Goal: Information Seeking & Learning: Learn about a topic

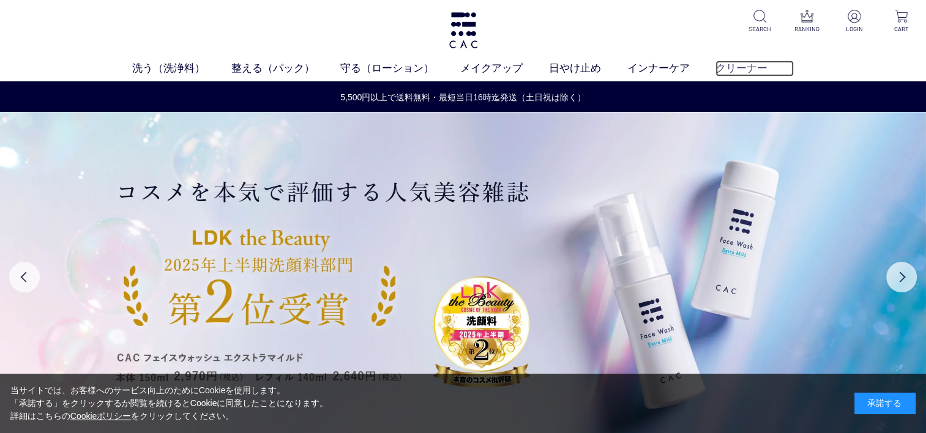
click at [740, 69] on link "クリーナー" at bounding box center [754, 69] width 78 height 16
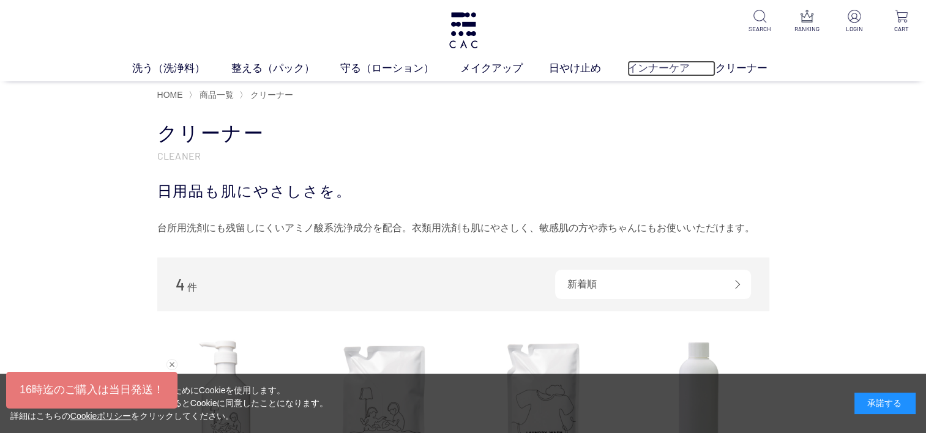
click at [654, 71] on link "インナーケア" at bounding box center [671, 69] width 89 height 16
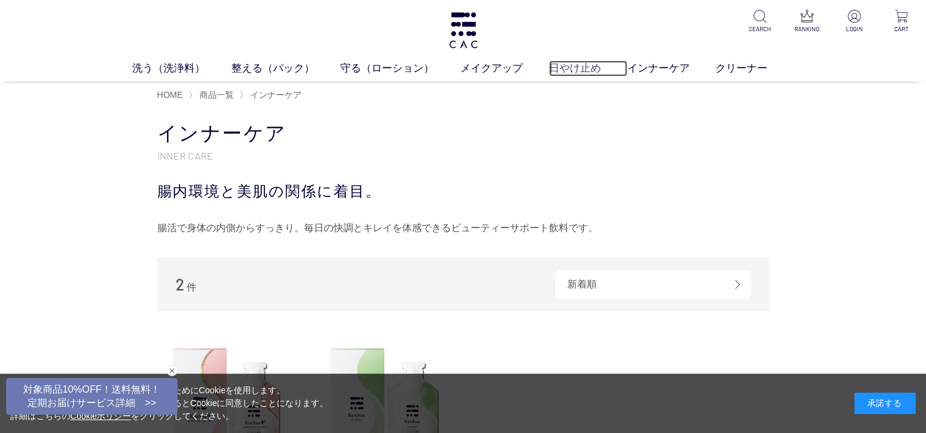
click at [568, 70] on link "日やけ止め" at bounding box center [588, 69] width 78 height 16
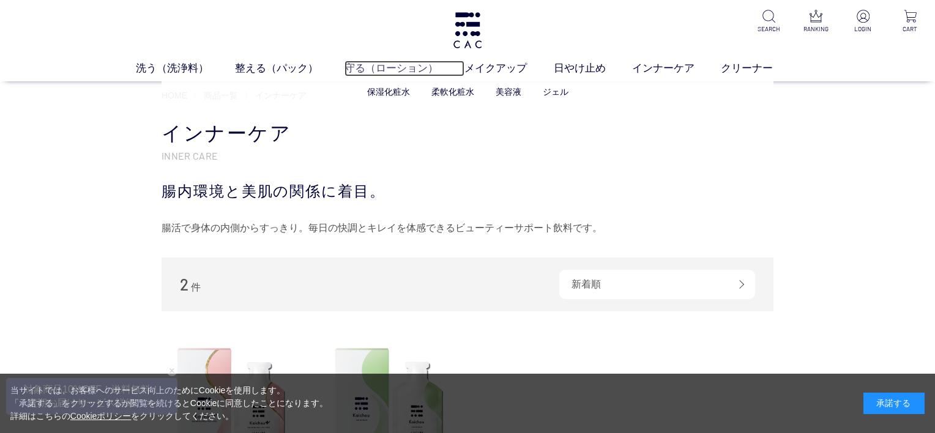
click at [404, 67] on link "守る（ローション）" at bounding box center [404, 69] width 120 height 16
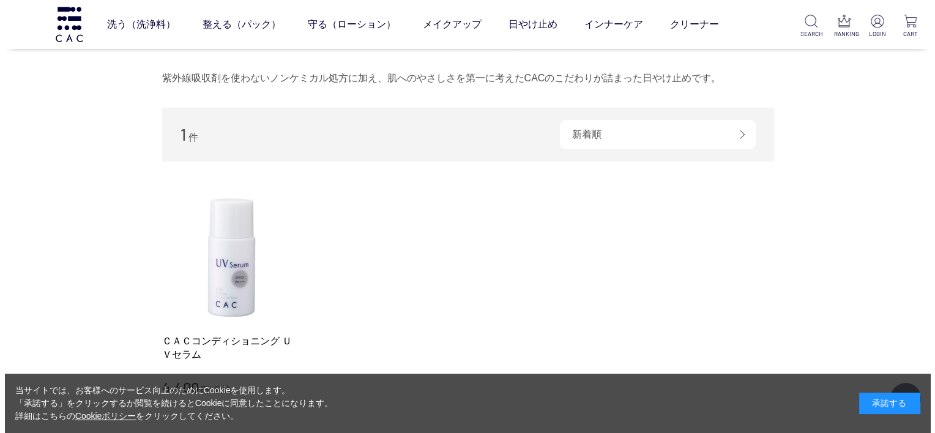
scroll to position [61, 0]
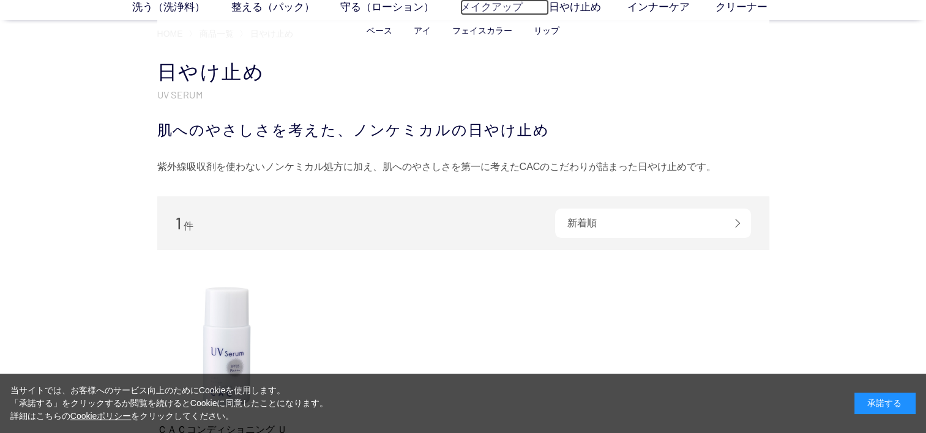
click at [502, 9] on link "メイクアップ" at bounding box center [504, 7] width 89 height 16
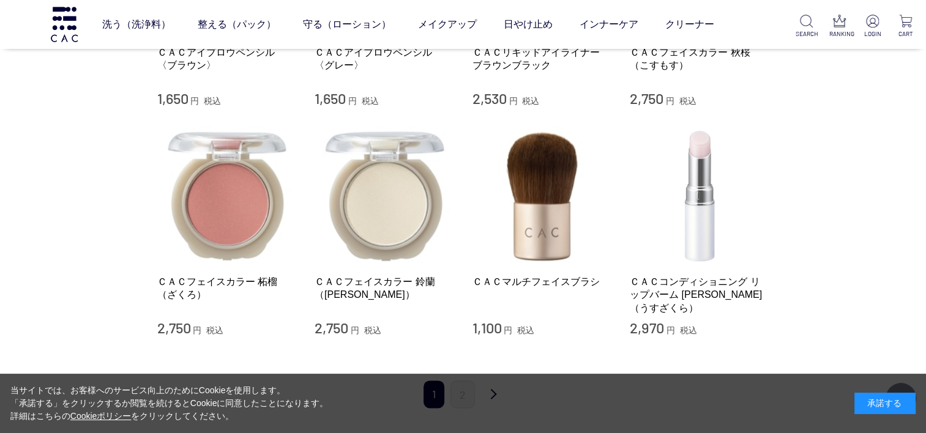
scroll to position [1481, 0]
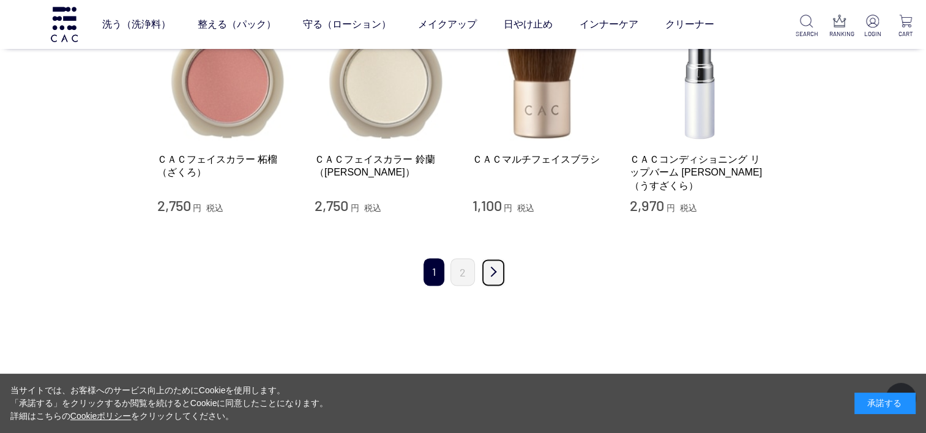
click at [497, 258] on link "次" at bounding box center [493, 272] width 24 height 29
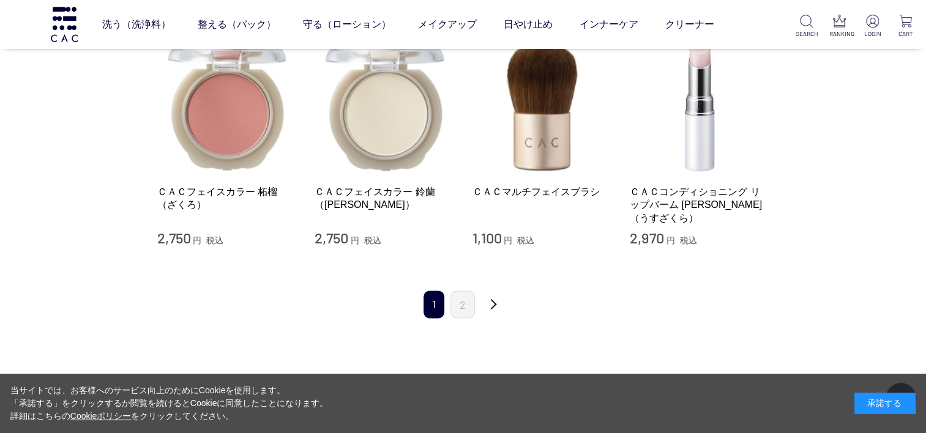
scroll to position [1419, 0]
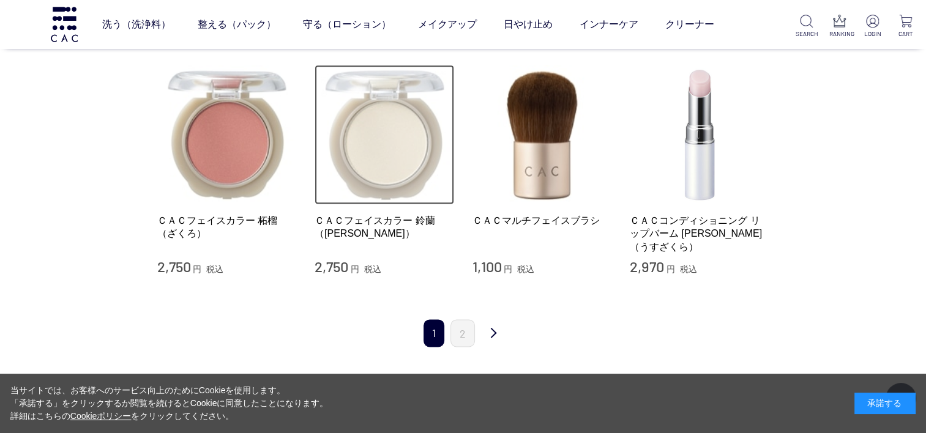
click at [401, 151] on img at bounding box center [383, 134] width 139 height 139
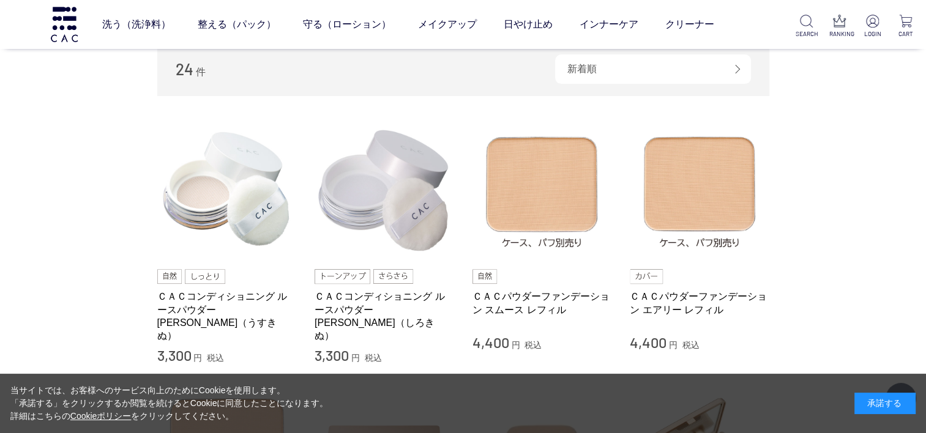
scroll to position [379, 0]
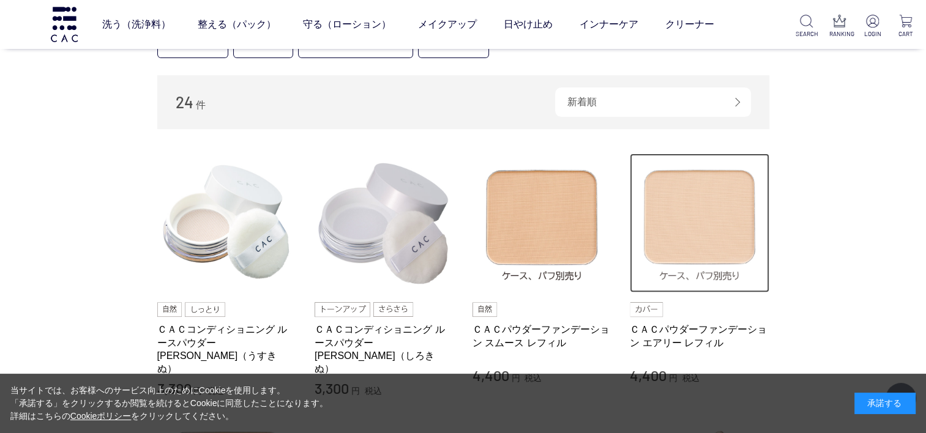
click at [639, 209] on img at bounding box center [699, 223] width 139 height 139
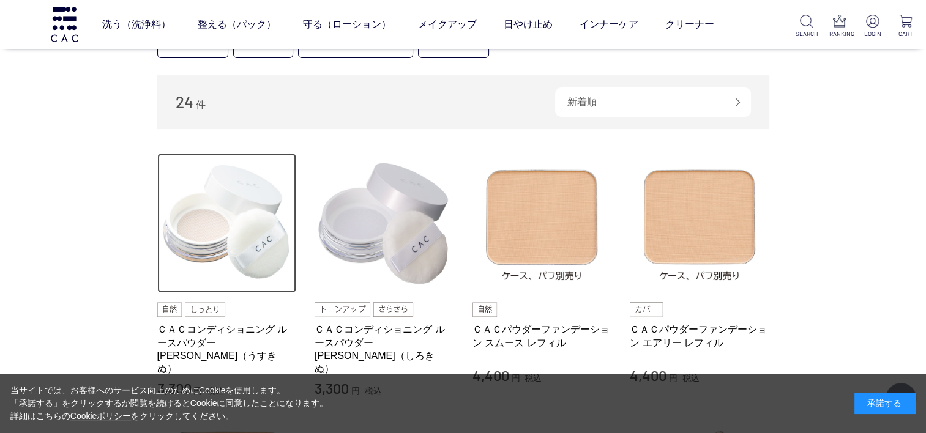
click at [225, 248] on img at bounding box center [226, 223] width 139 height 139
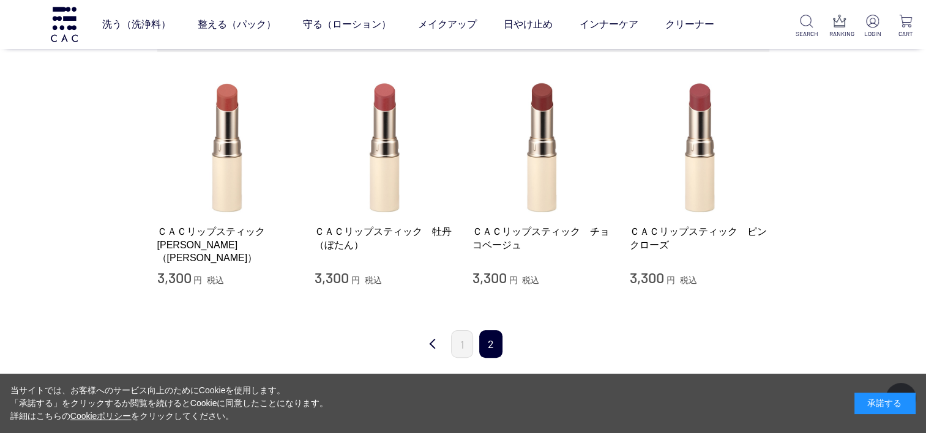
scroll to position [245, 0]
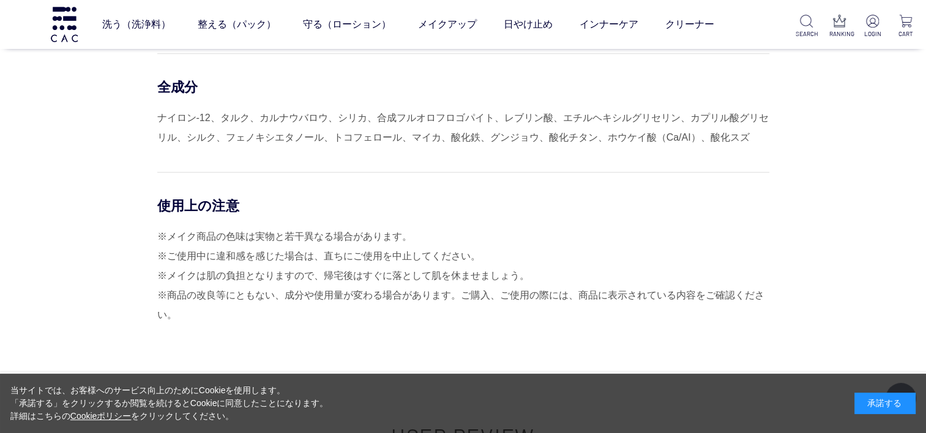
scroll to position [1040, 0]
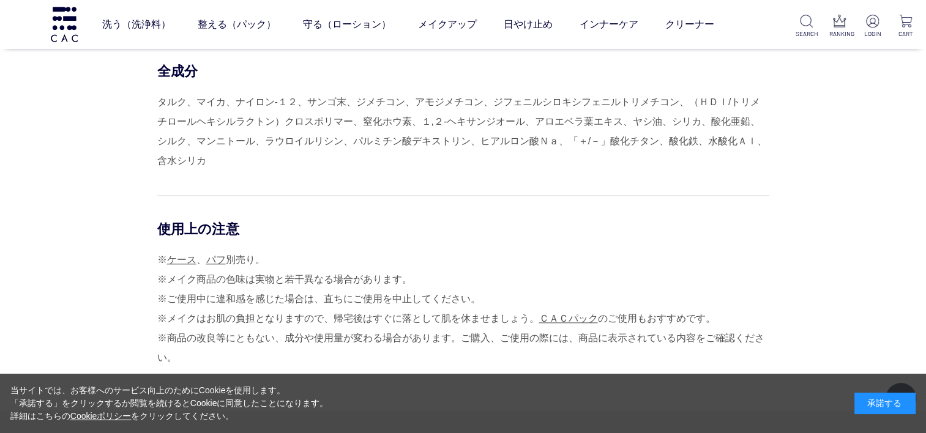
scroll to position [1346, 0]
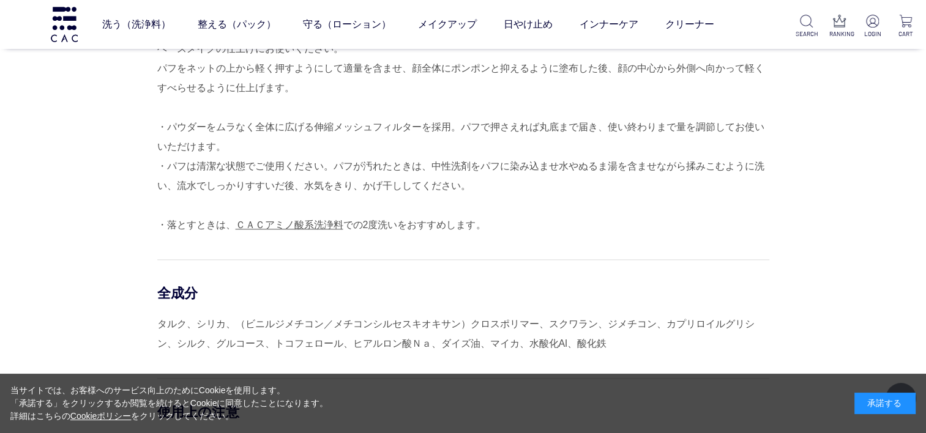
scroll to position [1285, 0]
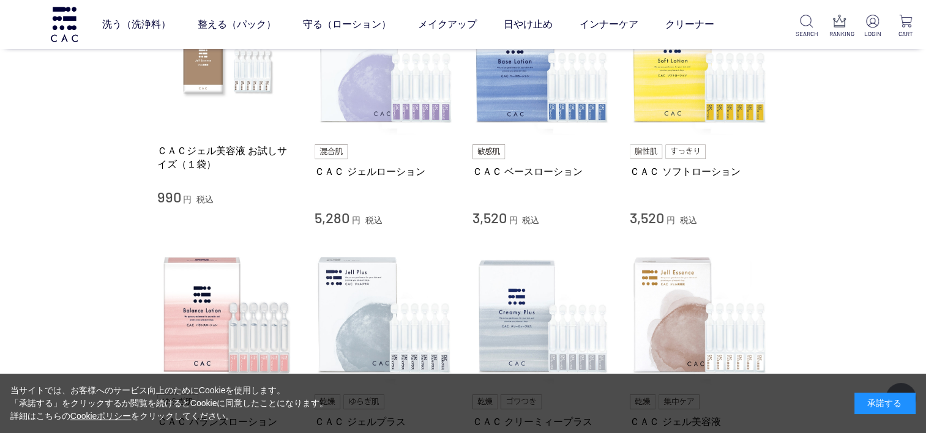
scroll to position [245, 0]
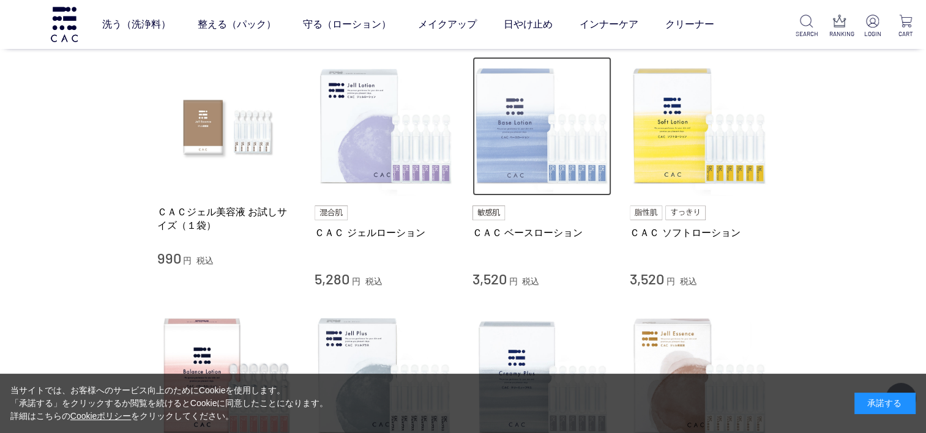
click at [506, 166] on img at bounding box center [541, 126] width 139 height 139
click at [503, 154] on img at bounding box center [541, 126] width 139 height 139
click at [491, 137] on img at bounding box center [541, 126] width 139 height 139
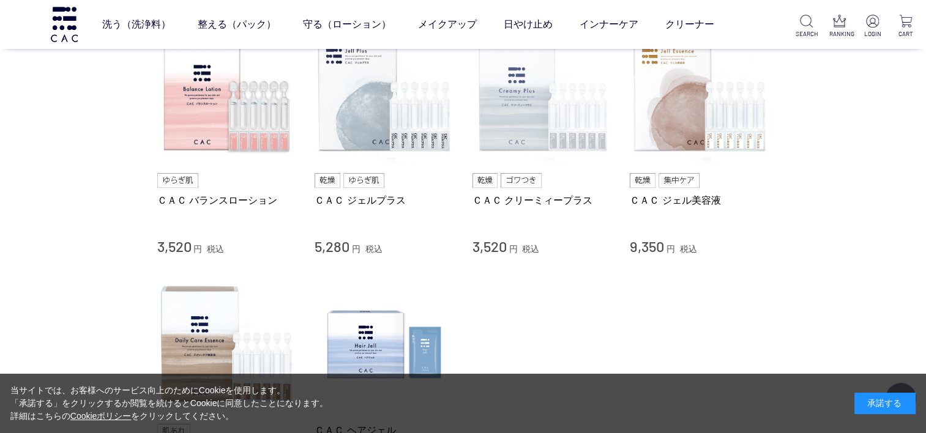
scroll to position [673, 0]
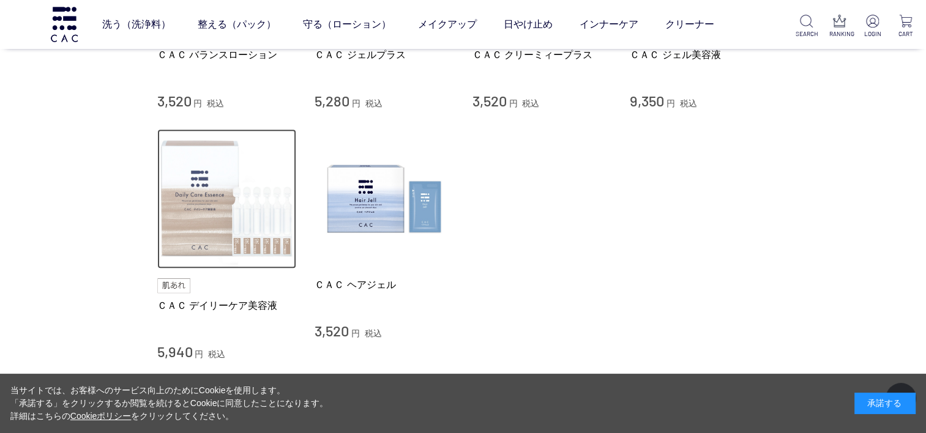
click at [206, 201] on img at bounding box center [226, 198] width 139 height 139
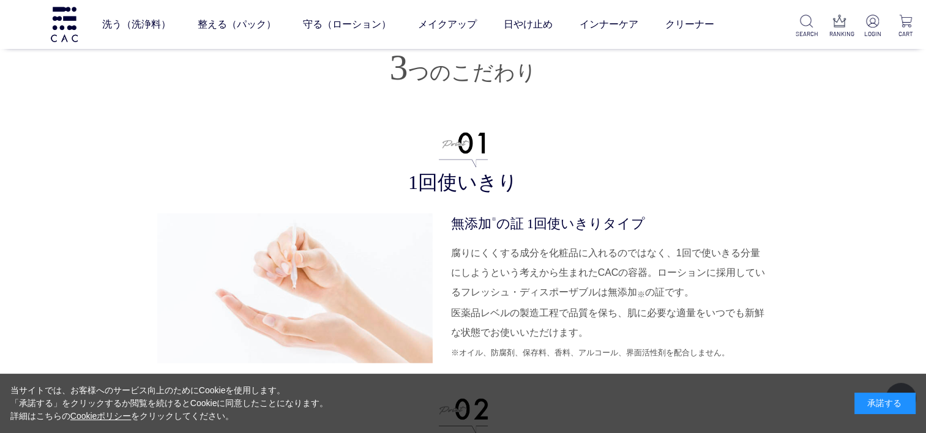
scroll to position [2814, 0]
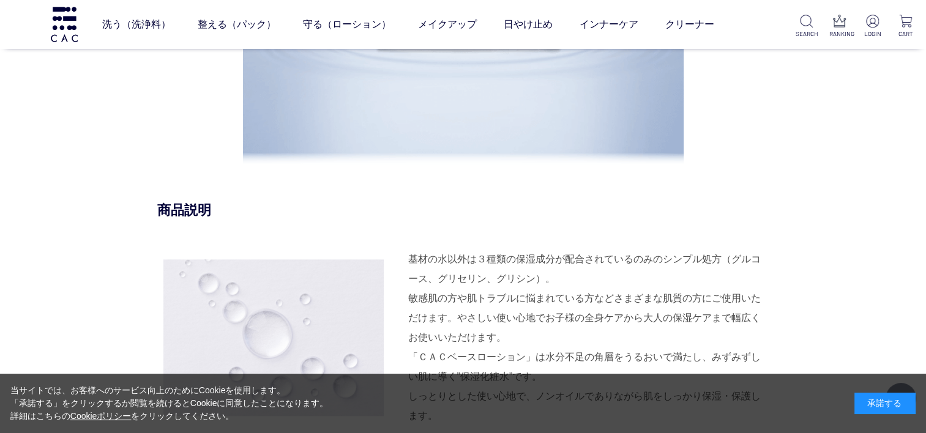
scroll to position [1346, 0]
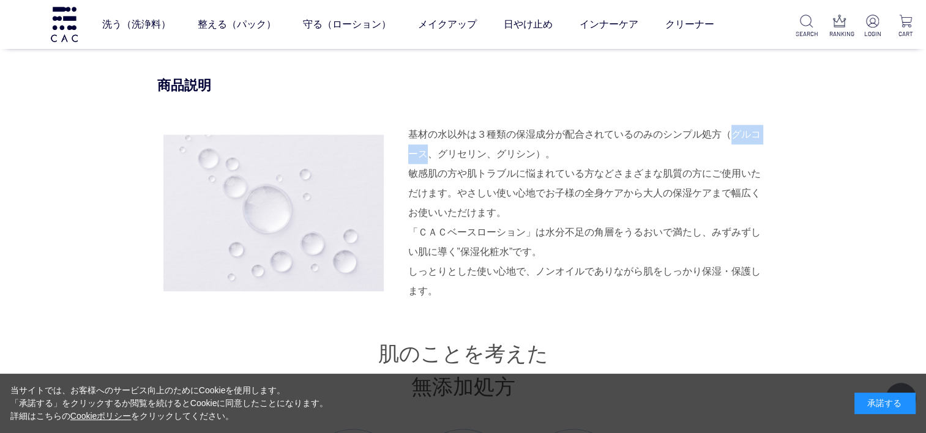
drag, startPoint x: 729, startPoint y: 134, endPoint x: 420, endPoint y: 146, distance: 309.8
click at [420, 146] on div "基材の水以外は３種類の保湿成分が配合されているのみのシンプル処方（グルコース、グリセリン、グリシン）。 敏感肌の方や肌トラブルに悩まれている方などさまざまな肌…" at bounding box center [588, 174] width 361 height 98
click at [409, 154] on div "基材の水以外は３種類の保湿成分が配合されているのみのシンプル処方（グルコース、グリセリン、グリシン）。 敏感肌の方や肌トラブルに悩まれている方などさまざまな肌…" at bounding box center [588, 174] width 361 height 98
drag, startPoint x: 734, startPoint y: 135, endPoint x: 416, endPoint y: 158, distance: 318.4
click at [416, 158] on div "基材の水以外は３種類の保湿成分が配合されているのみのシンプル処方（グルコース、グリセリン、グリシン）。 敏感肌の方や肌トラブルに悩まれている方などさまざまな肌…" at bounding box center [588, 174] width 361 height 98
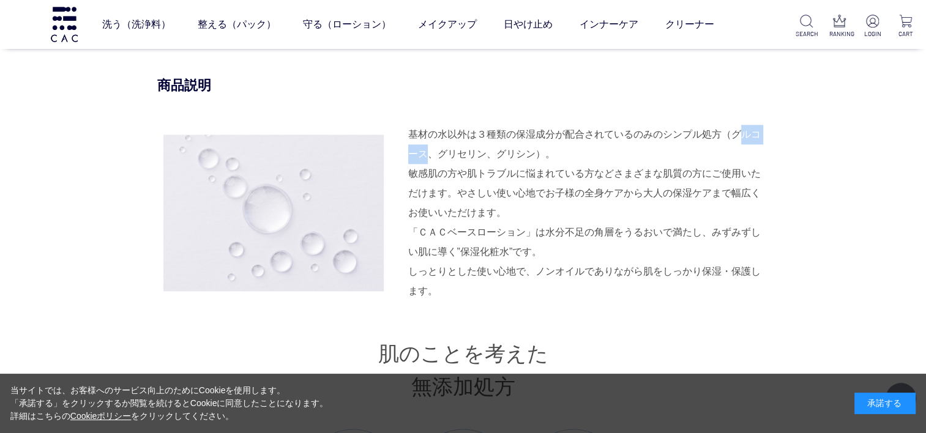
click at [739, 133] on div "基材の水以外は３種類の保湿成分が配合されているのみのシンプル処方（グルコース、グリセリン、グリシン）。 敏感肌の方や肌トラブルに悩まれている方などさまざまな肌…" at bounding box center [588, 174] width 361 height 98
drag, startPoint x: 727, startPoint y: 132, endPoint x: 414, endPoint y: 155, distance: 314.7
click at [414, 155] on div "基材の水以外は３種類の保湿成分が配合されているのみのシンプル処方（グルコース、グリセリン、グリシン）。 敏感肌の方や肌トラブルに悩まれている方などさまざまな肌…" at bounding box center [588, 174] width 361 height 98
drag, startPoint x: 485, startPoint y: 151, endPoint x: 523, endPoint y: 154, distance: 38.1
click at [523, 154] on div "基材の水以外は３種類の保湿成分が配合されているのみのシンプル処方（グルコース、グリセリン、グリシン）。 敏感肌の方や肌トラブルに悩まれている方などさまざまな肌…" at bounding box center [588, 174] width 361 height 98
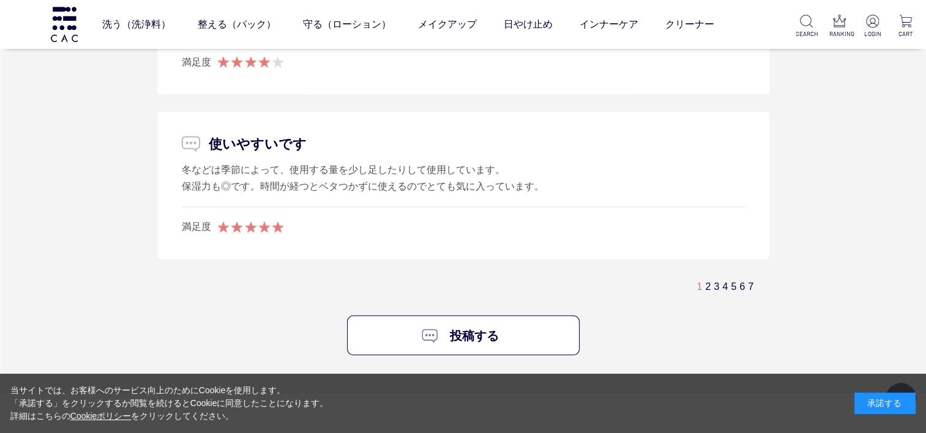
scroll to position [7892, 0]
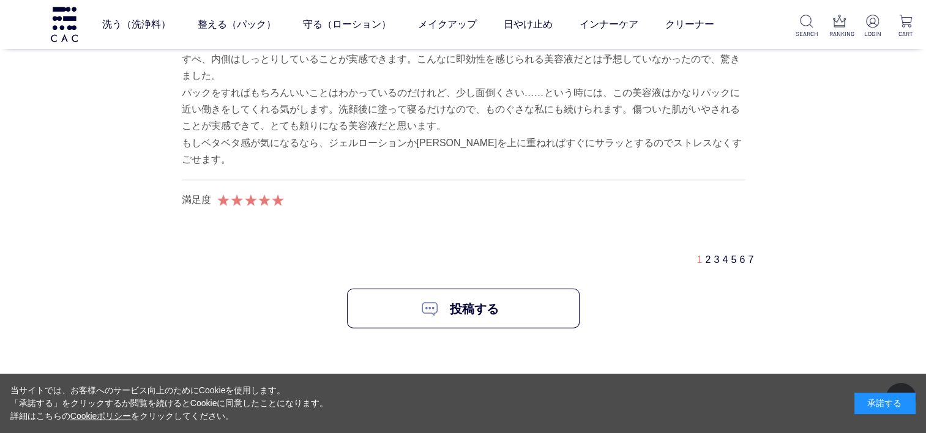
scroll to position [7648, 0]
click at [707, 257] on link "2" at bounding box center [708, 258] width 6 height 10
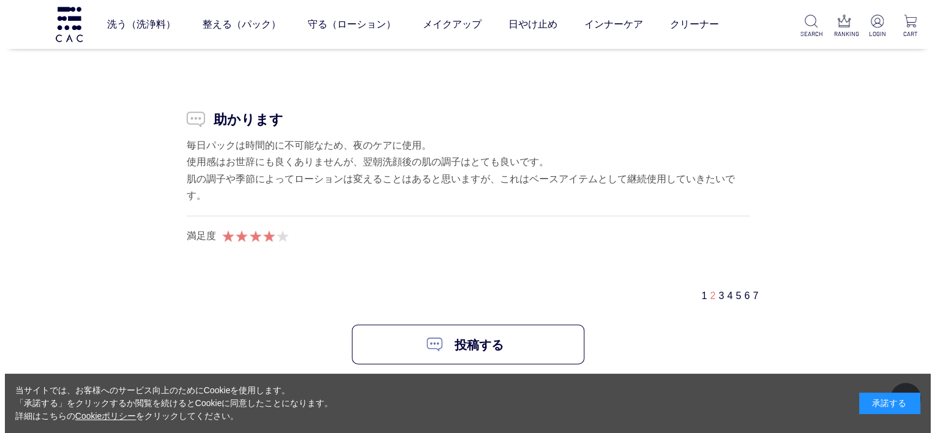
scroll to position [7613, 0]
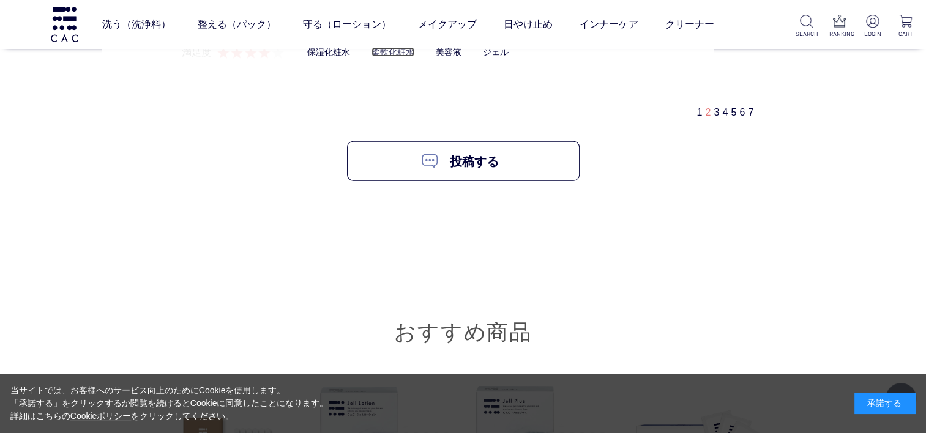
click at [392, 50] on link "柔軟化粧水" at bounding box center [392, 52] width 43 height 10
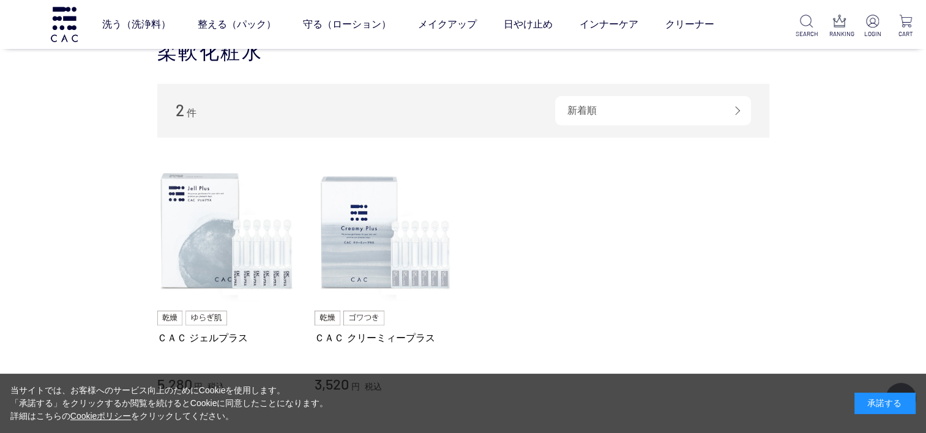
scroll to position [184, 0]
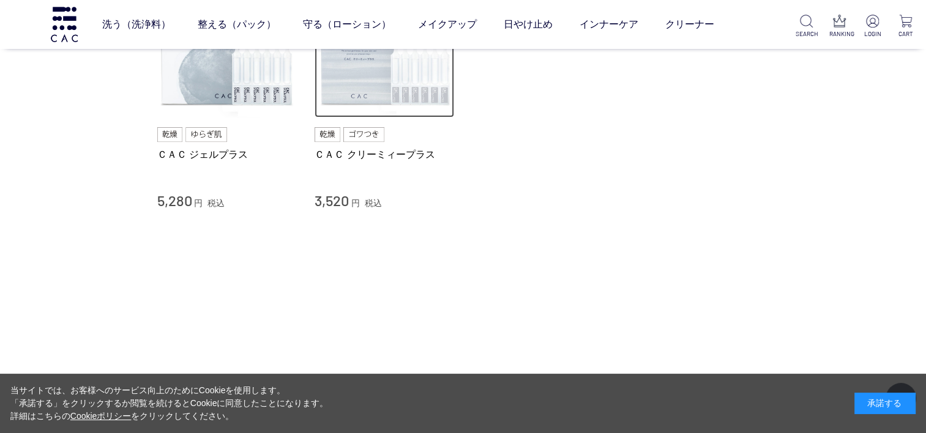
click at [384, 86] on img at bounding box center [383, 48] width 139 height 139
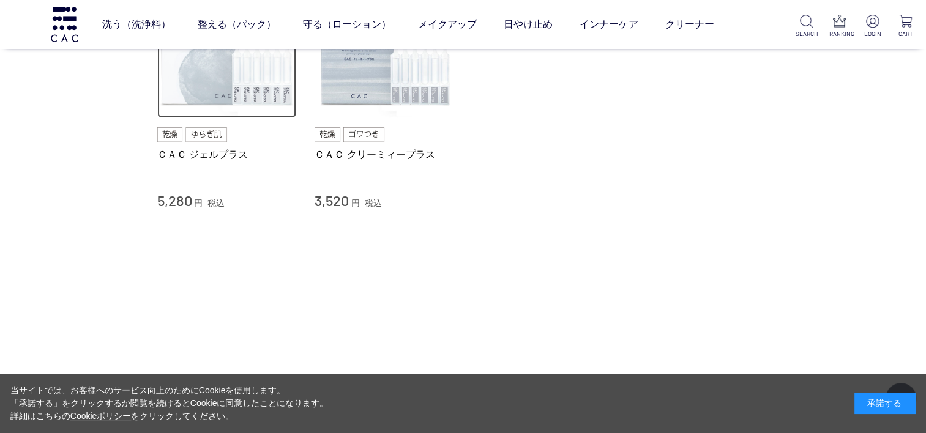
click at [217, 96] on img at bounding box center [226, 48] width 139 height 139
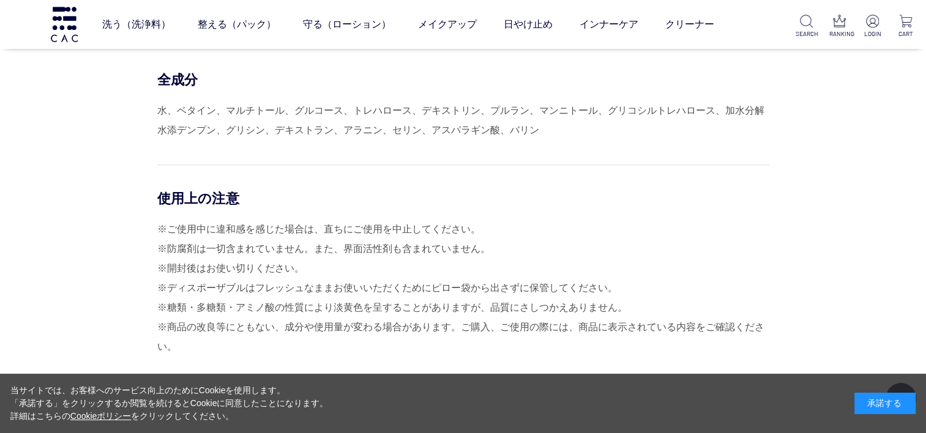
scroll to position [5506, 0]
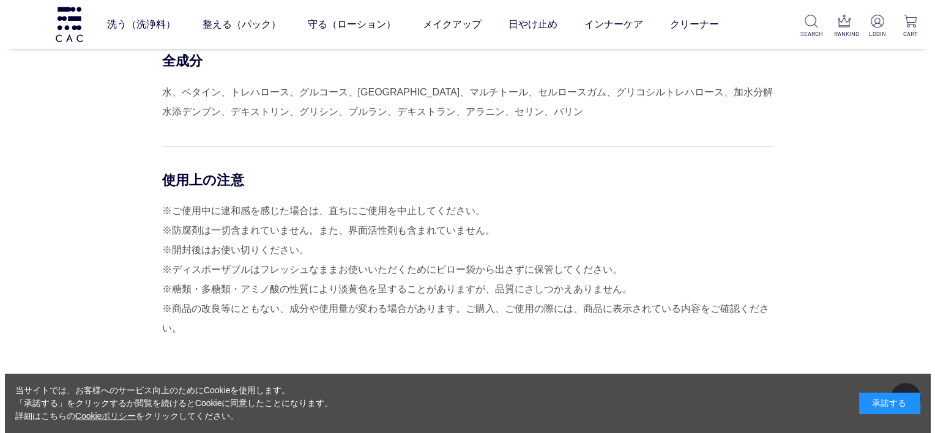
scroll to position [5567, 0]
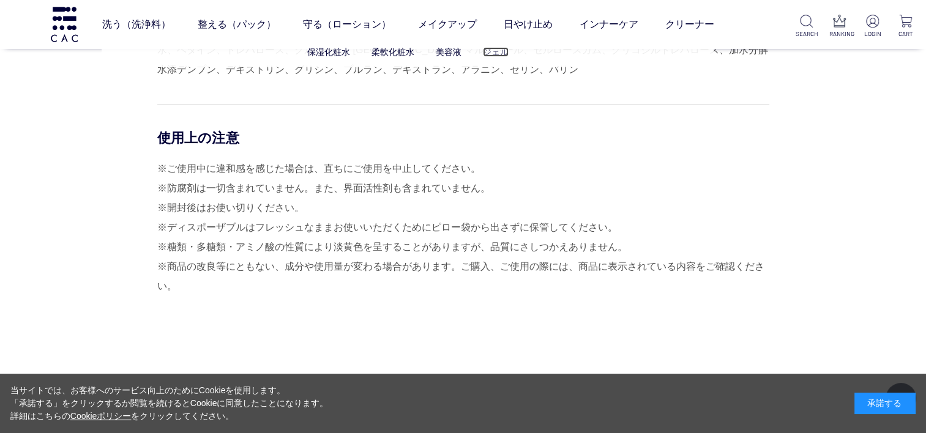
click at [507, 53] on link "ジェル" at bounding box center [496, 52] width 26 height 10
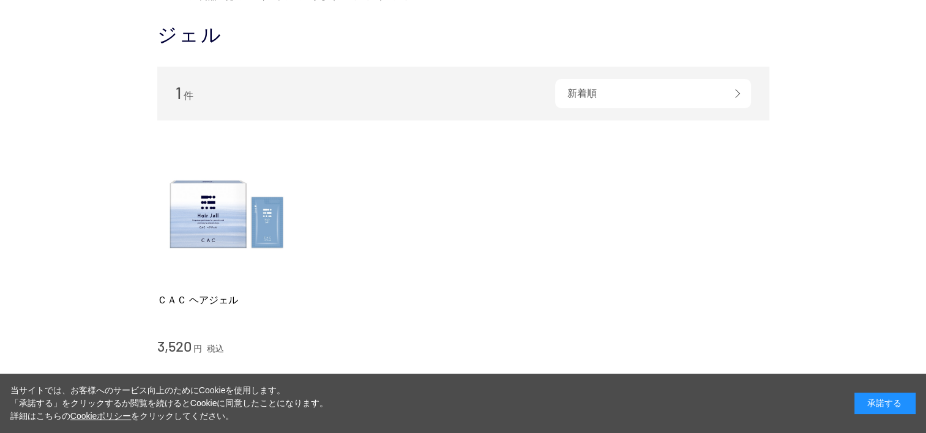
scroll to position [122, 0]
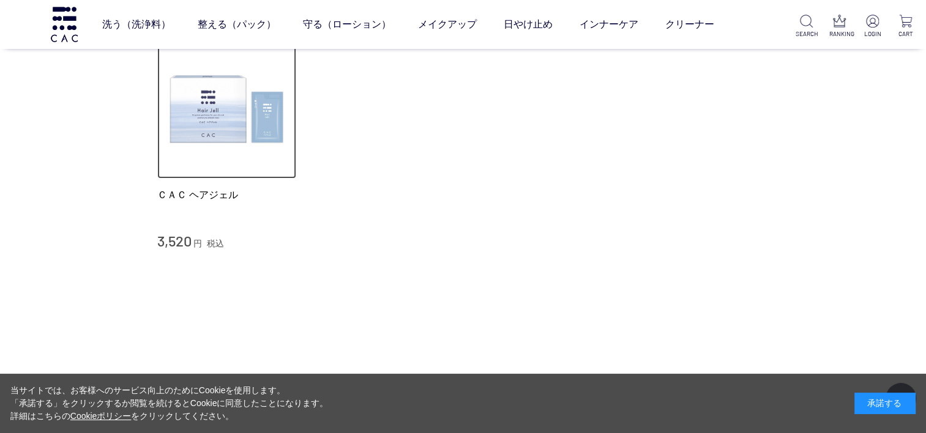
click at [250, 119] on img at bounding box center [226, 109] width 139 height 139
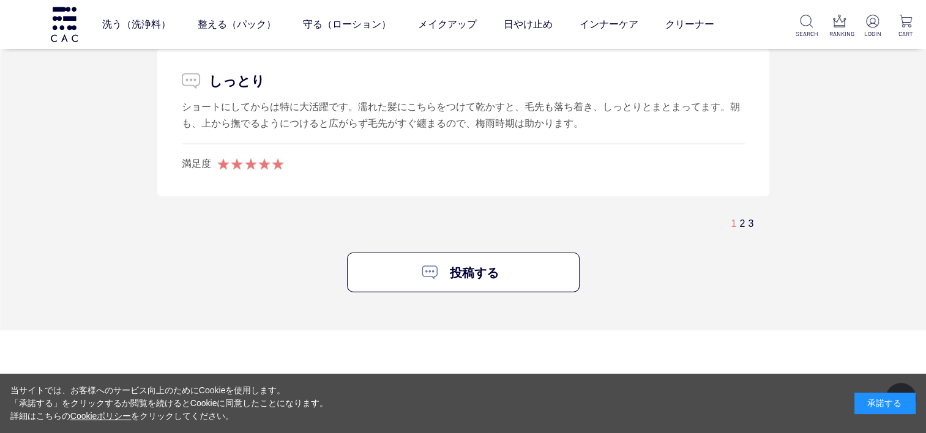
scroll to position [2998, 0]
click at [742, 216] on link "2" at bounding box center [742, 221] width 6 height 10
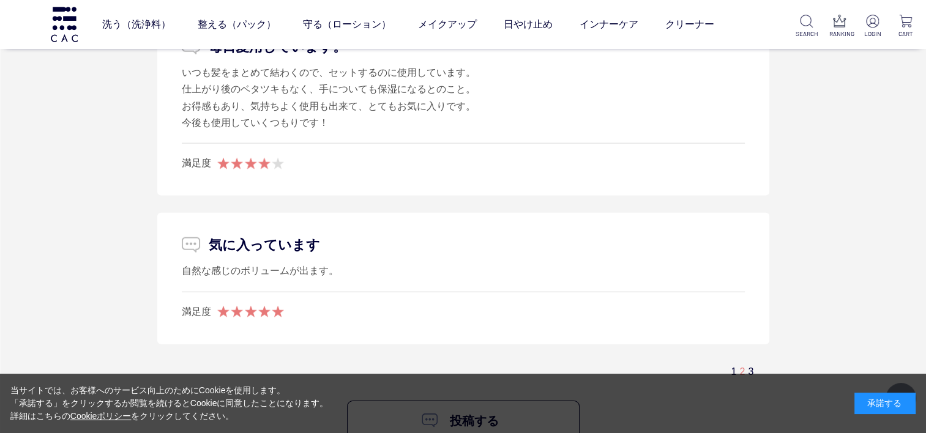
scroll to position [2842, 0]
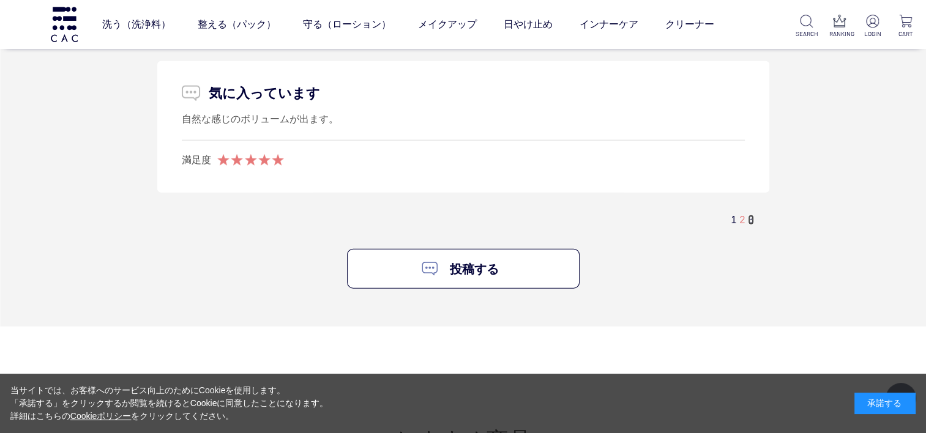
click at [753, 219] on link "3" at bounding box center [751, 220] width 6 height 10
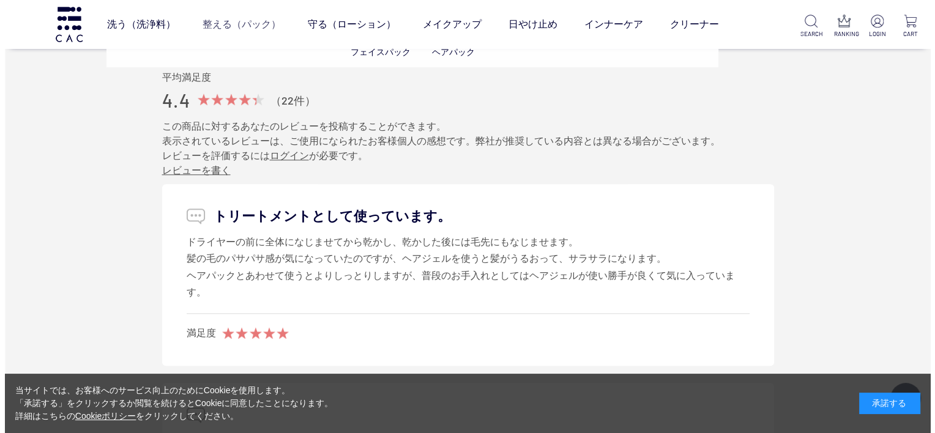
scroll to position [1190, 0]
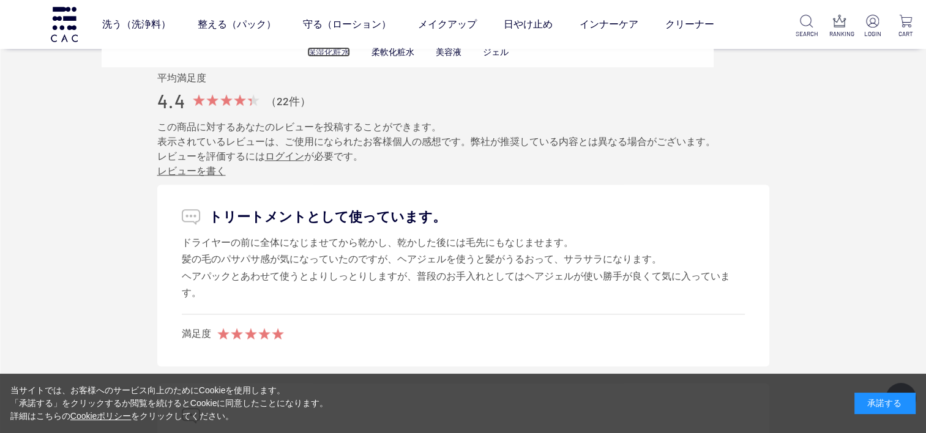
click at [337, 53] on link "保湿化粧水" at bounding box center [328, 52] width 43 height 10
